Goal: Submit feedback/report problem

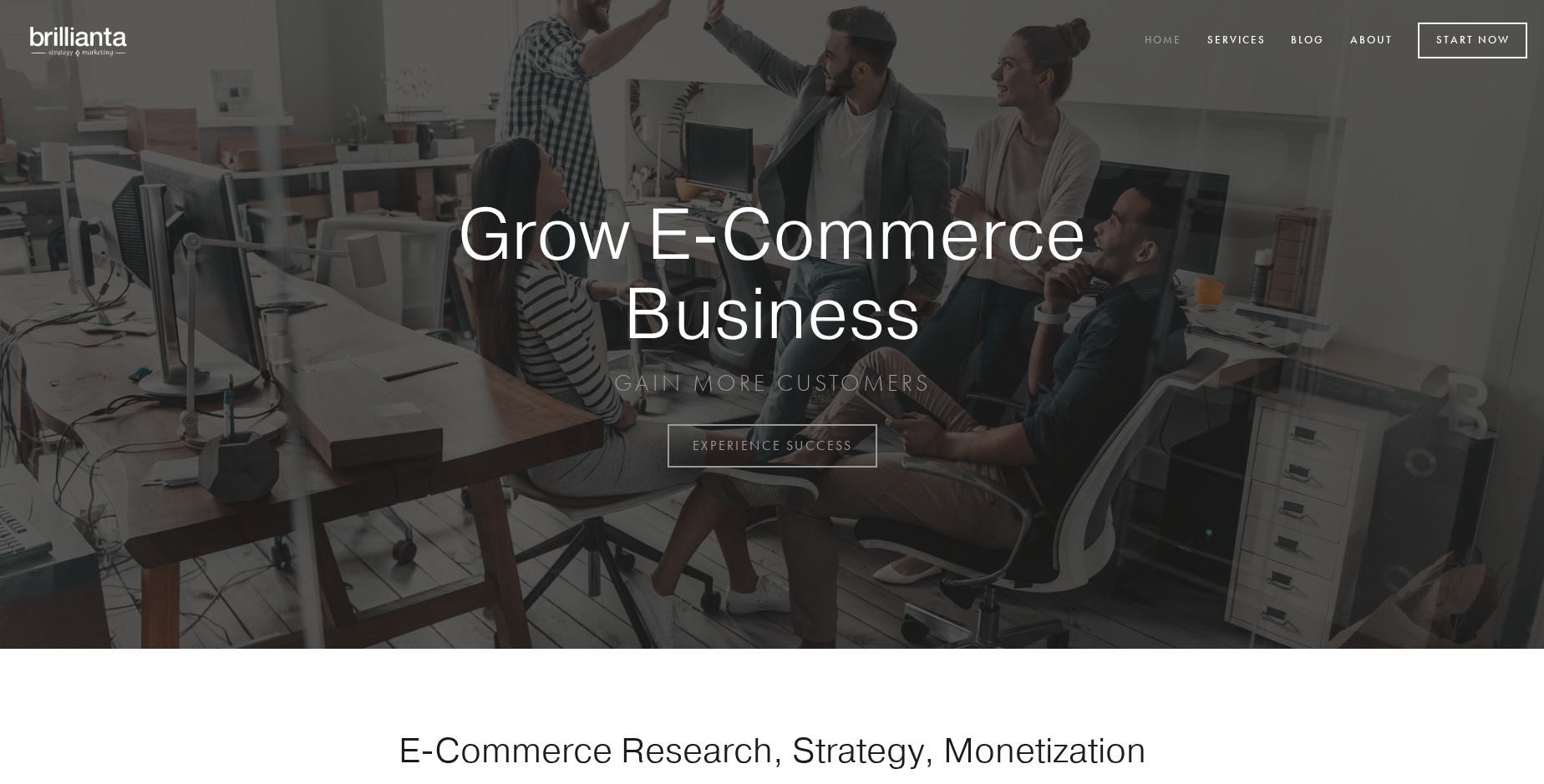
scroll to position [4378, 0]
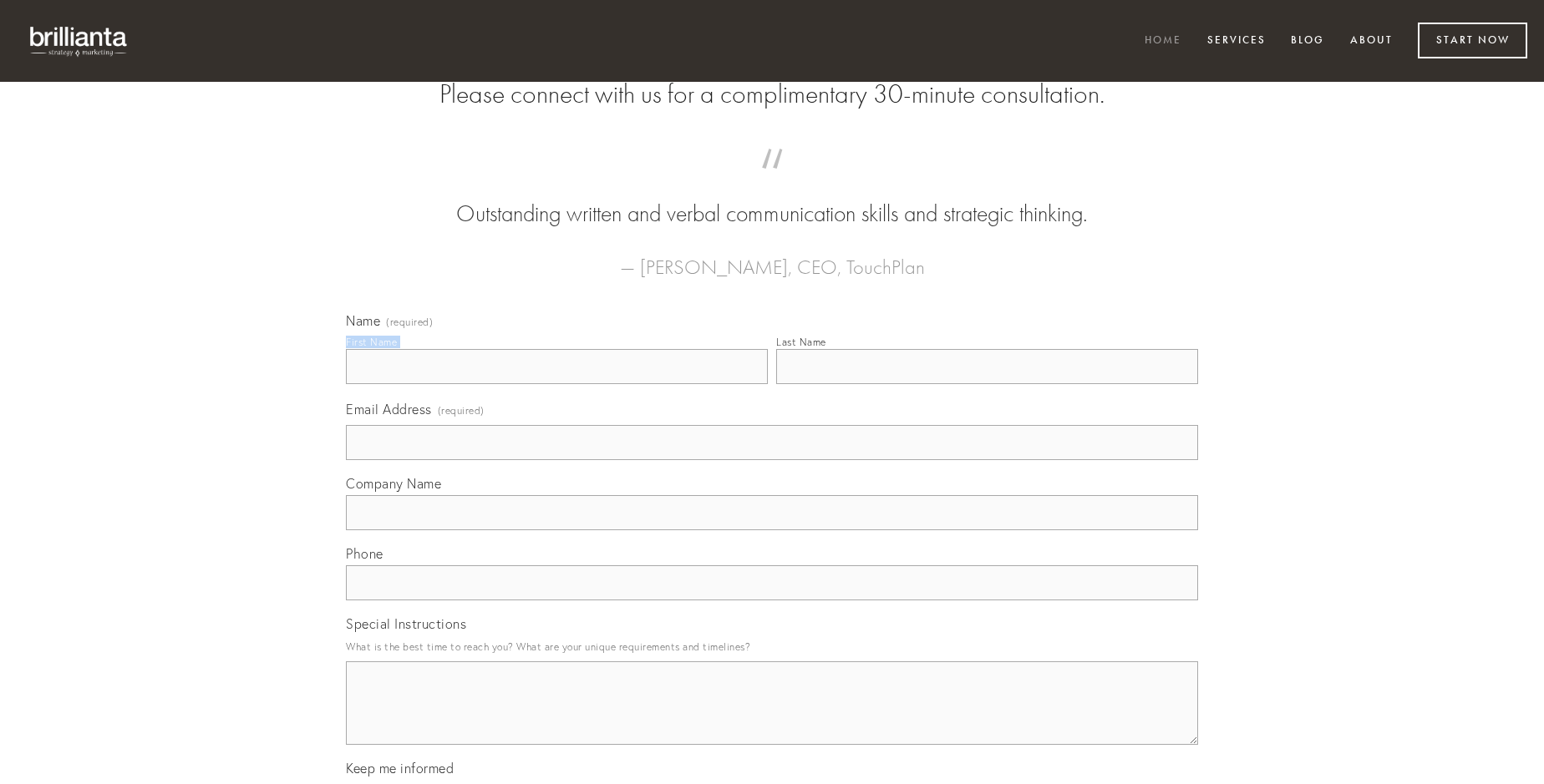
type input "[PERSON_NAME]"
click at [987, 384] on input "Last Name" at bounding box center [987, 367] width 422 height 35
type input "[PERSON_NAME]"
click at [772, 461] on input "Email Address (required)" at bounding box center [772, 443] width 852 height 35
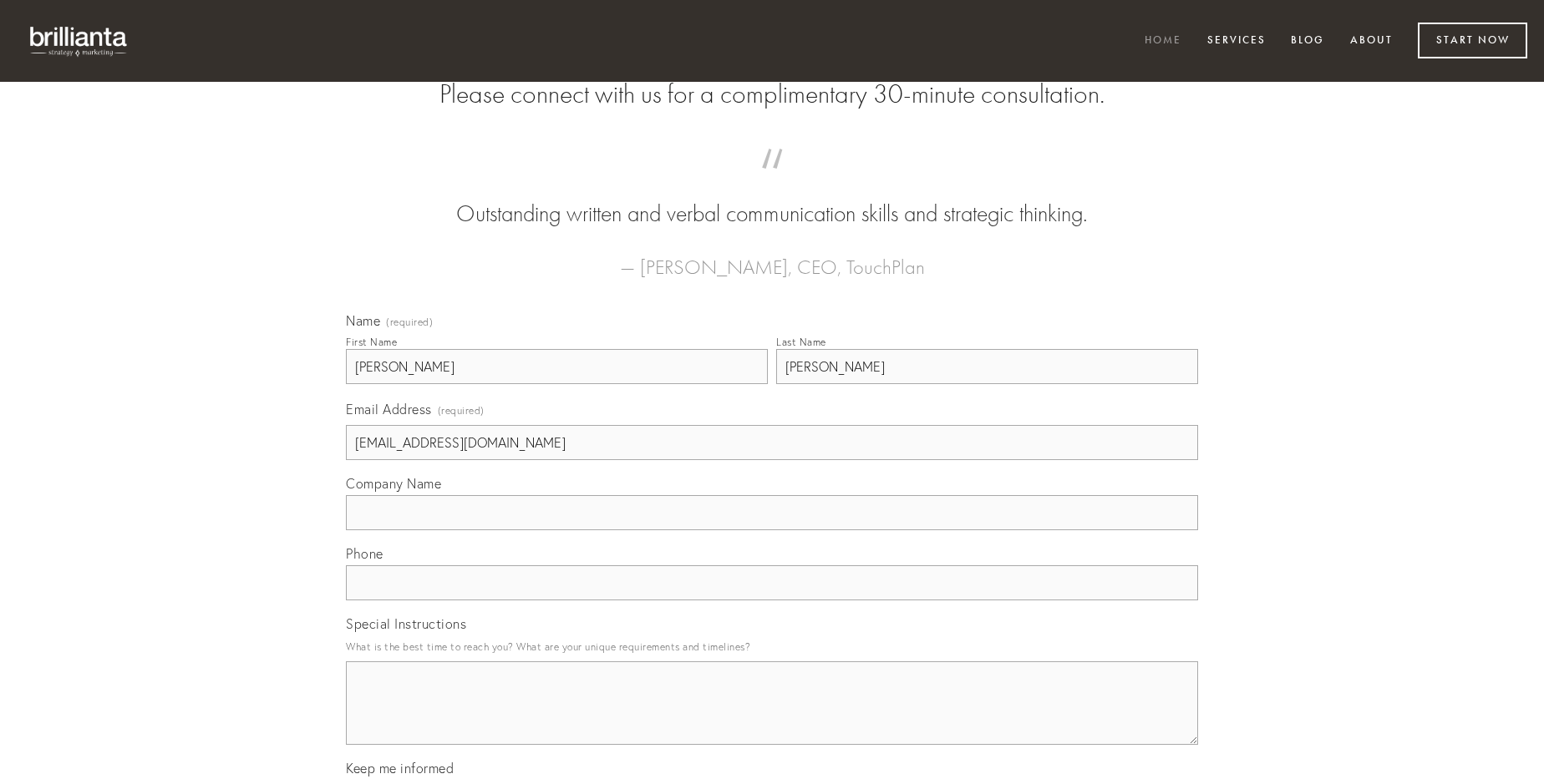
type input "[EMAIL_ADDRESS][DOMAIN_NAME]"
click at [772, 530] on input "Company Name" at bounding box center [772, 513] width 852 height 35
type input "currus"
click at [772, 600] on input "text" at bounding box center [772, 583] width 852 height 35
click at [772, 719] on textarea "Special Instructions" at bounding box center [772, 703] width 852 height 83
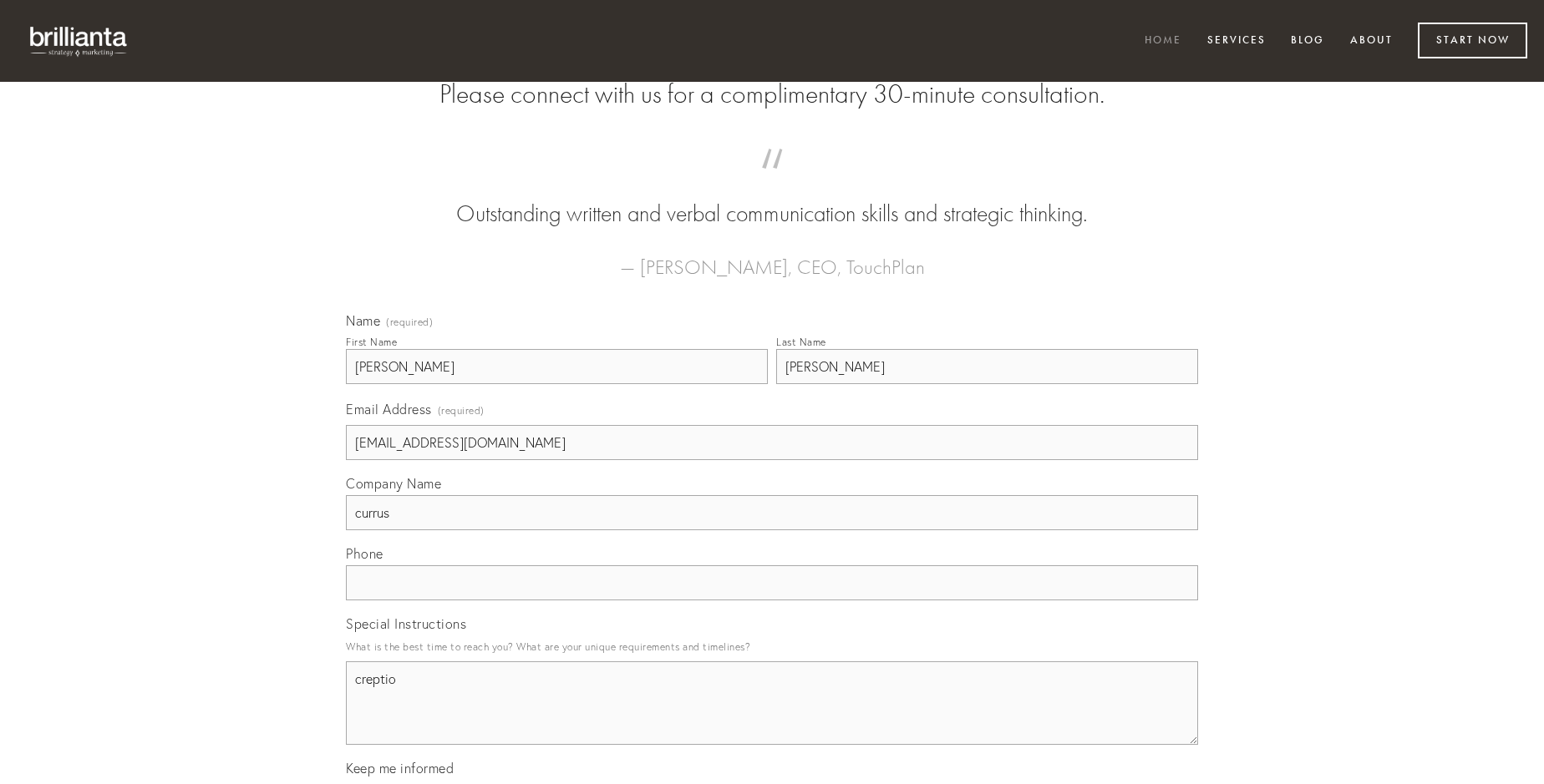
type textarea "creptio"
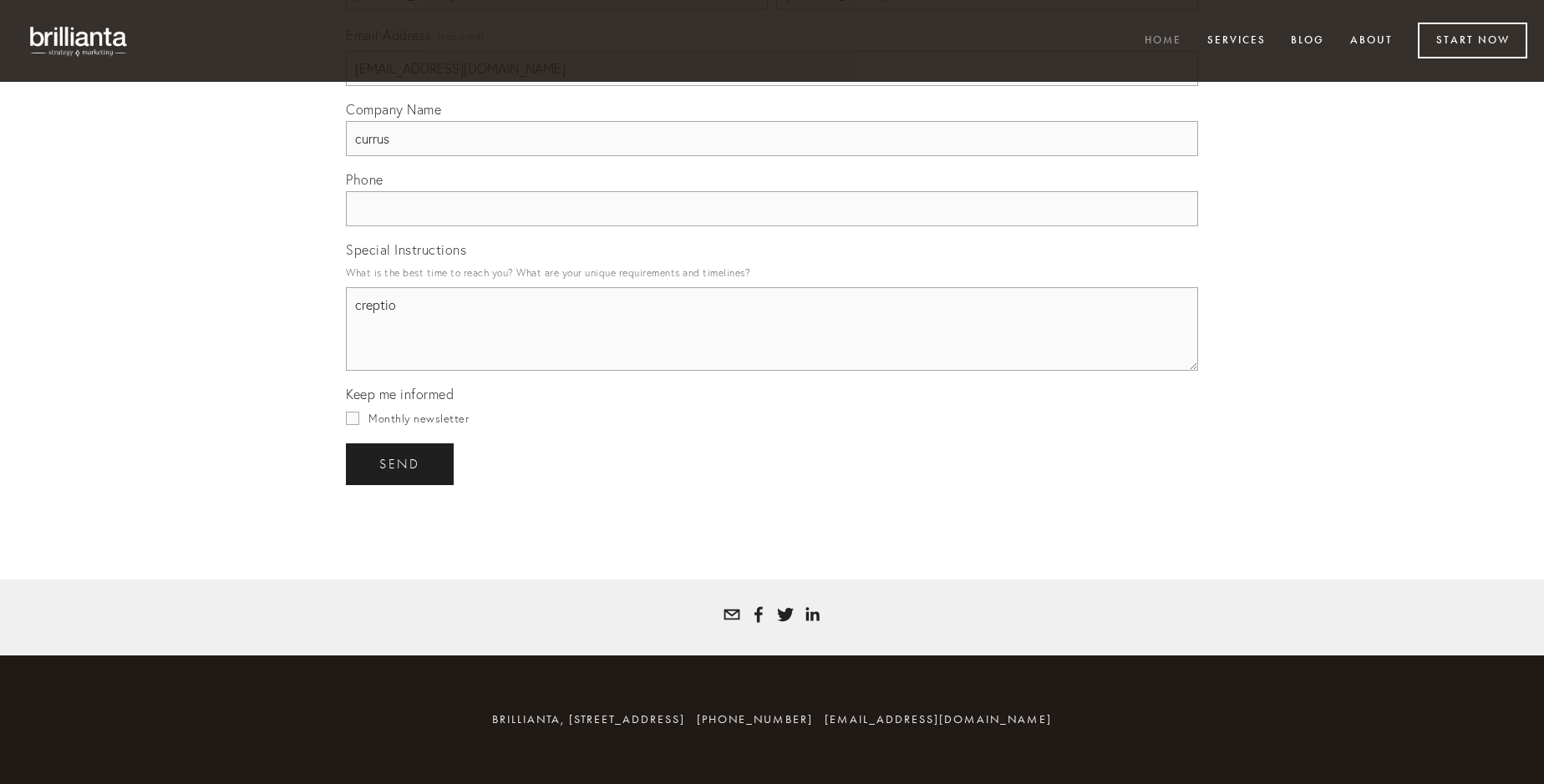
click at [401, 463] on span "send" at bounding box center [400, 464] width 41 height 15
